Goal: Navigation & Orientation: Find specific page/section

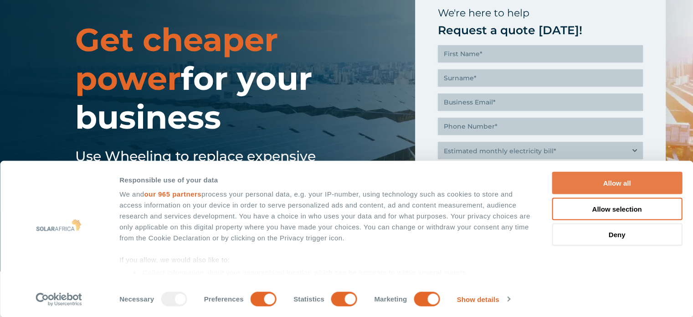
click at [573, 182] on button "Allow all" at bounding box center [617, 183] width 130 height 22
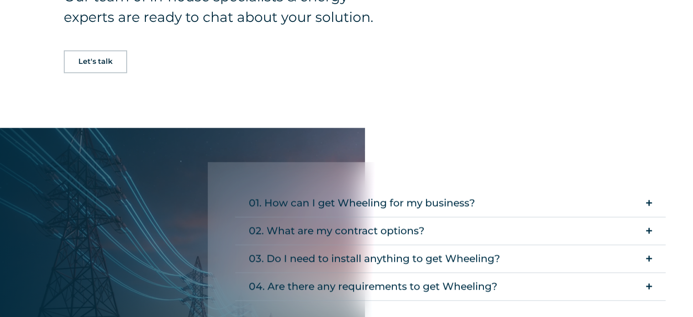
scroll to position [1371, 0]
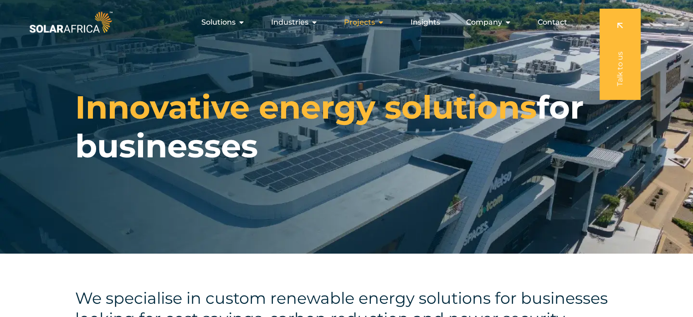
click at [376, 23] on div "Projects Close Projects Open Projects" at bounding box center [364, 22] width 55 height 18
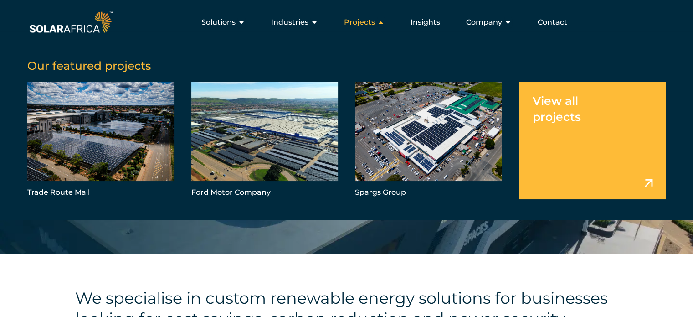
click at [376, 23] on div "Projects Close Projects Open Projects" at bounding box center [364, 22] width 55 height 18
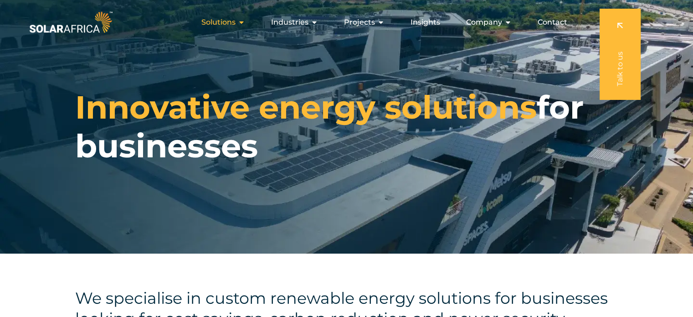
click at [242, 21] on icon "Menu" at bounding box center [241, 22] width 7 height 7
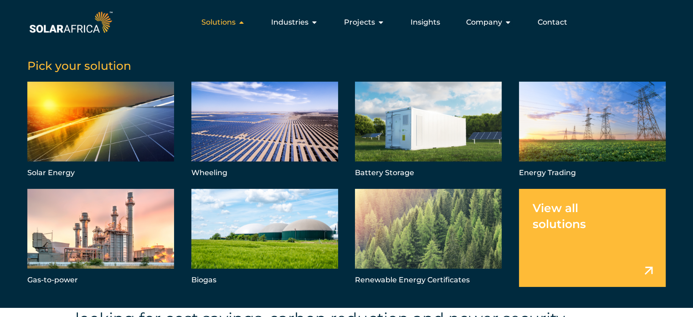
click at [242, 21] on icon "Menu" at bounding box center [241, 22] width 7 height 7
